Goal: Navigation & Orientation: Find specific page/section

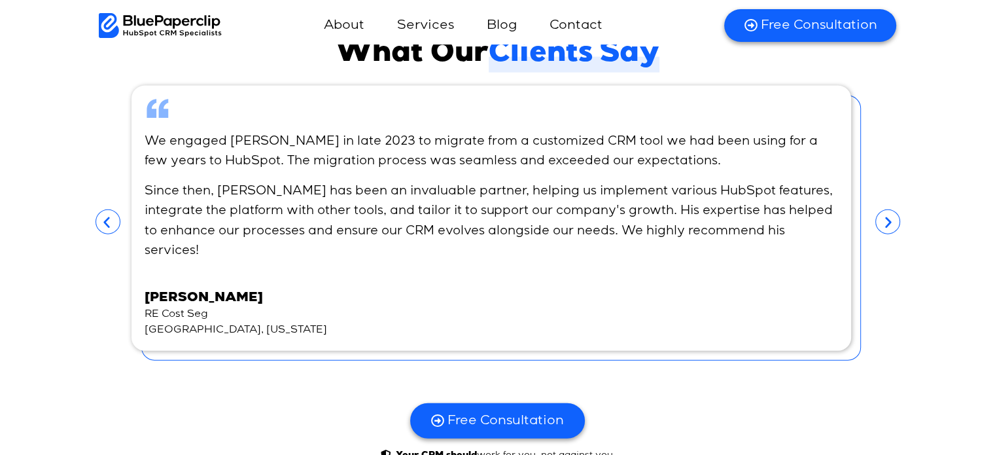
scroll to position [7957, 0]
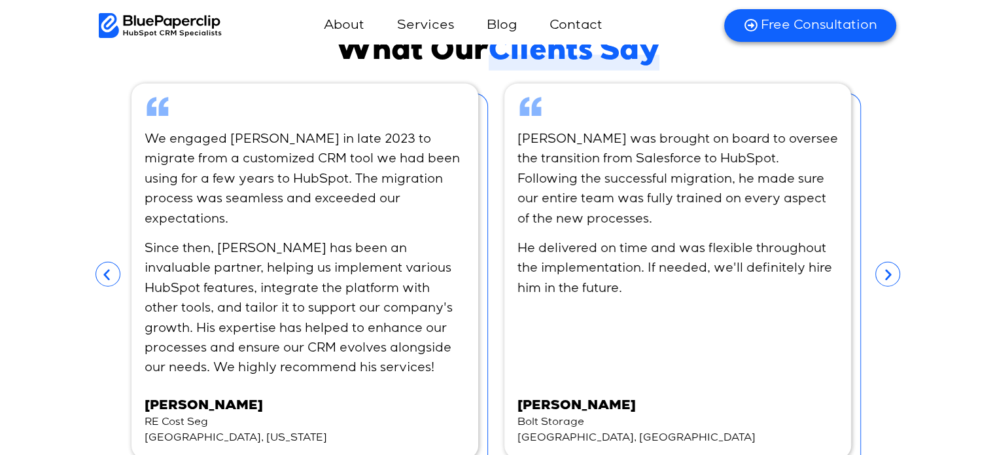
click at [888, 205] on div "[PERSON_NAME] was a talented and professional technician through the project - …" at bounding box center [497, 287] width 785 height 421
click at [591, 399] on span "[PERSON_NAME]" at bounding box center [637, 407] width 238 height 16
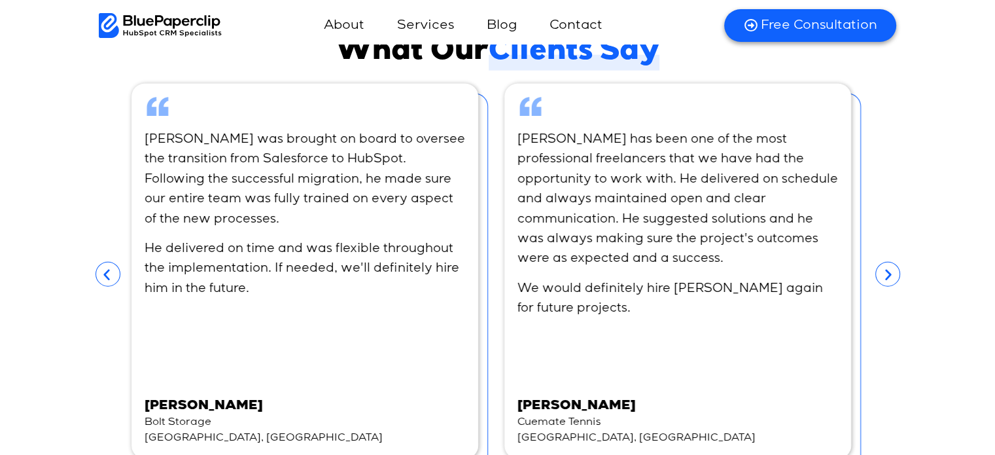
click at [622, 224] on p "[PERSON_NAME] has been one of the most professional freelancers that we have ha…" at bounding box center [678, 199] width 321 height 139
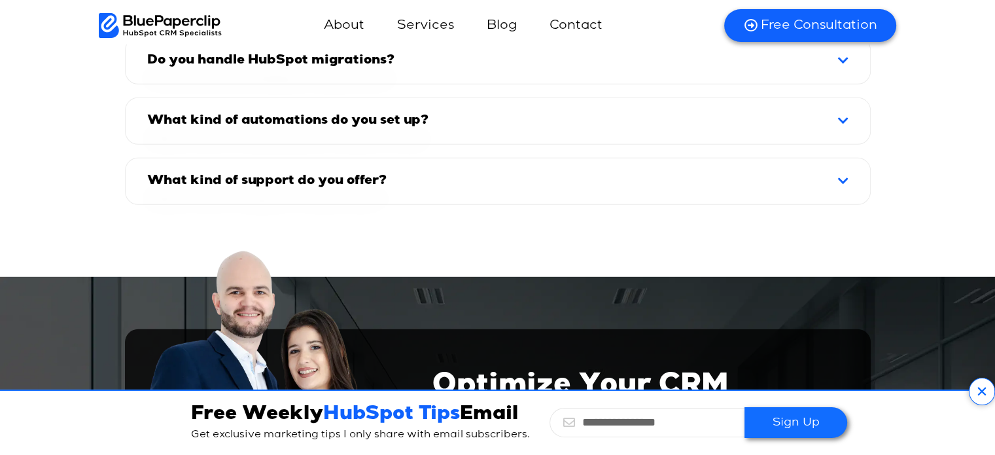
scroll to position [8807, 0]
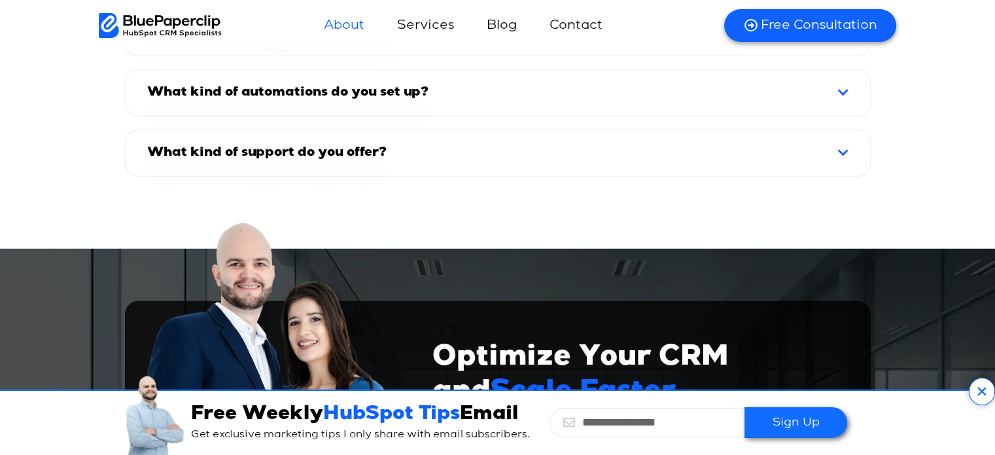
click at [345, 23] on link "About" at bounding box center [344, 25] width 67 height 31
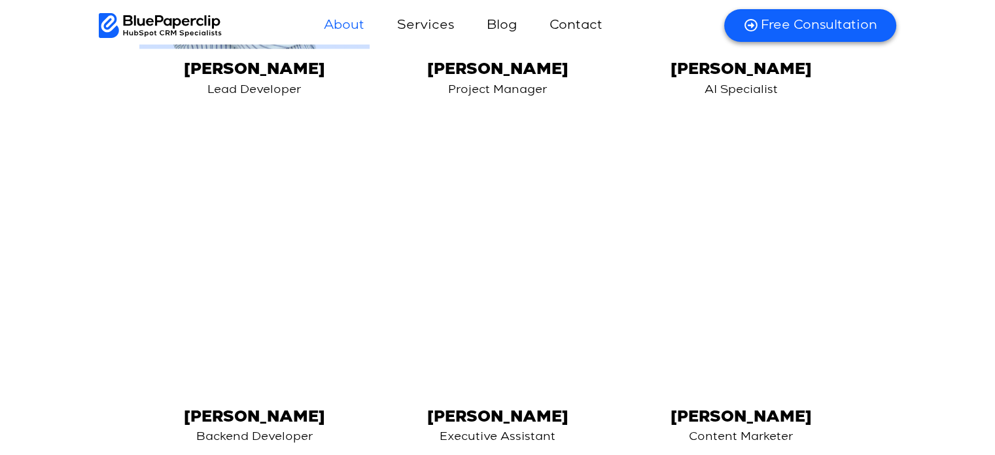
scroll to position [2814, 0]
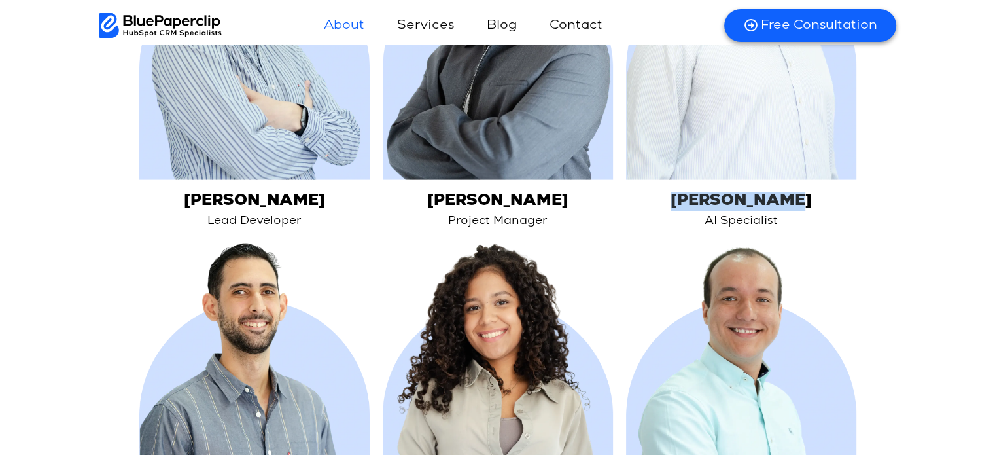
drag, startPoint x: 821, startPoint y: 177, endPoint x: 684, endPoint y: 171, distance: 136.9
click at [684, 192] on h3 "Carlos Abreu" at bounding box center [741, 201] width 230 height 19
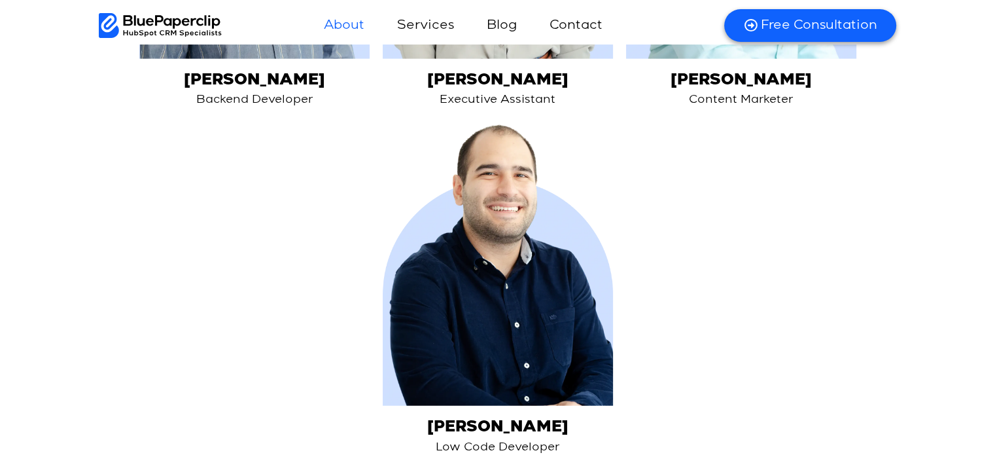
scroll to position [3206, 0]
